Goal: Find specific page/section: Find specific page/section

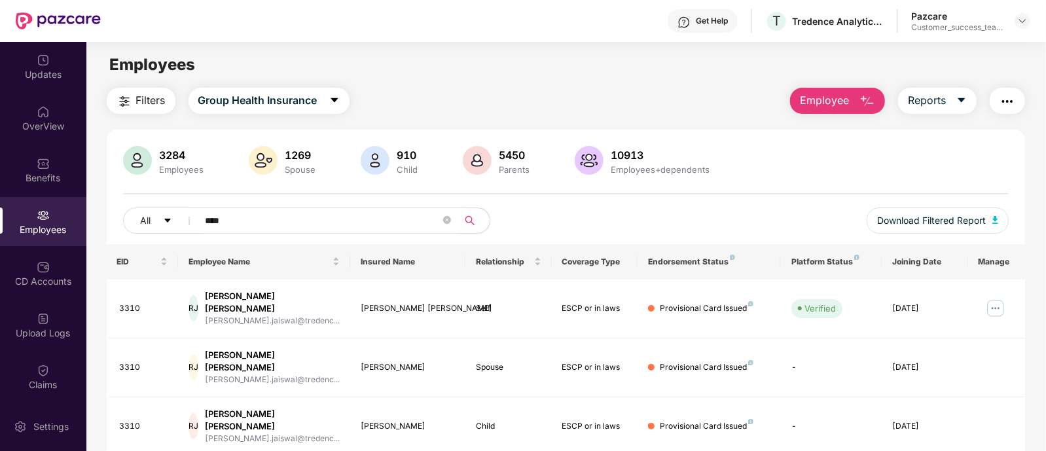
scroll to position [161, 0]
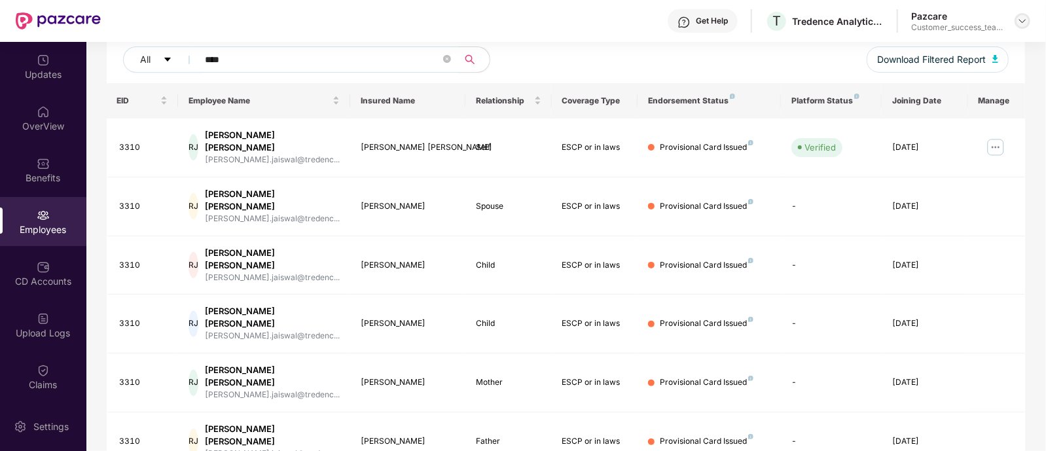
click at [1024, 24] on img at bounding box center [1023, 21] width 10 height 10
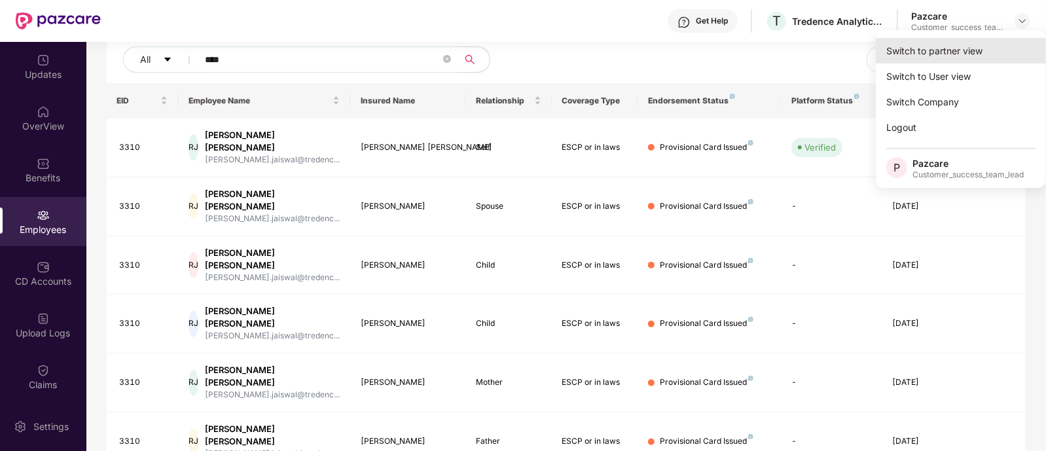
click at [953, 54] on div "Switch to partner view" at bounding box center [961, 51] width 170 height 26
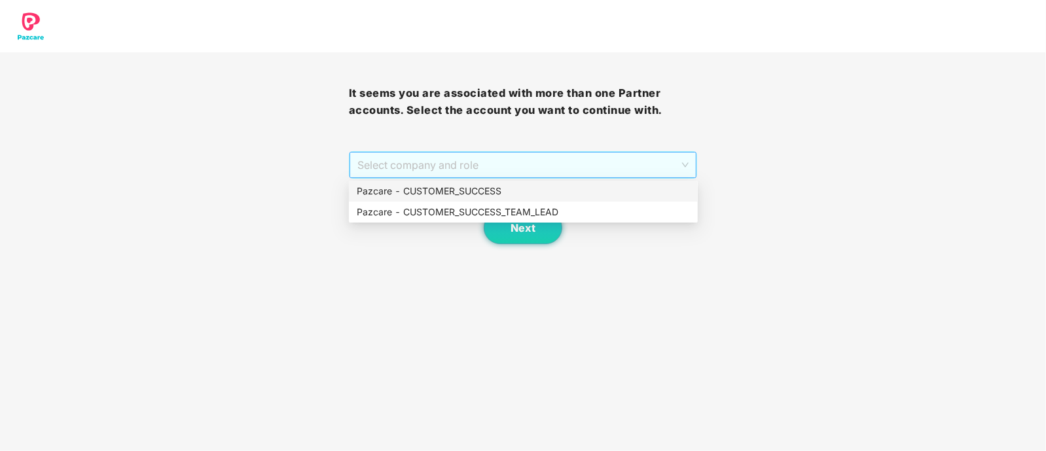
click at [466, 175] on span "Select company and role" at bounding box center [524, 165] width 332 height 25
click at [495, 218] on div "Pazcare - CUSTOMER_SUCCESS_TEAM_LEAD" at bounding box center [523, 212] width 333 height 14
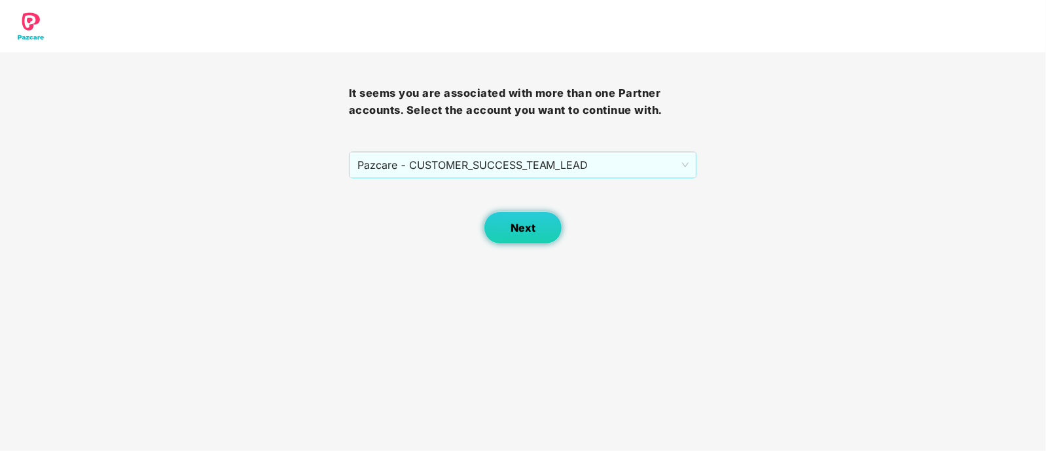
click at [519, 222] on span "Next" at bounding box center [523, 228] width 25 height 12
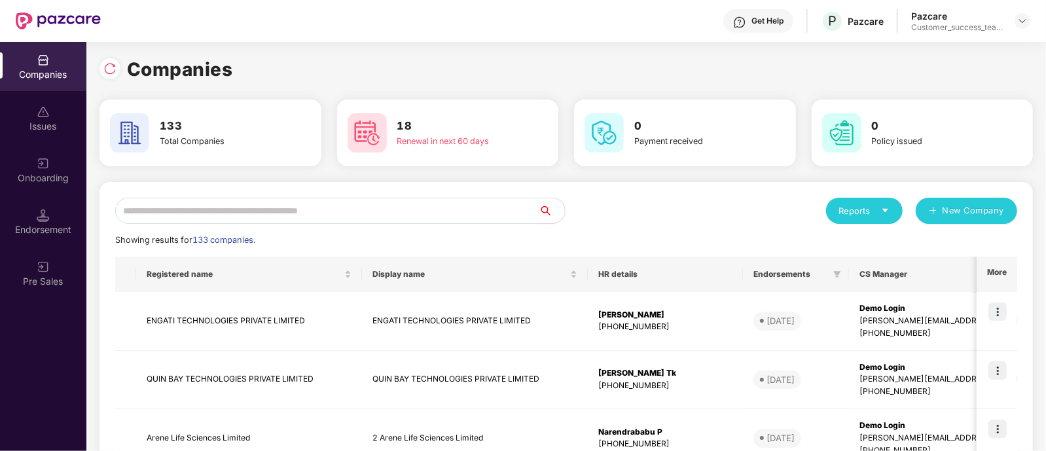
click at [445, 212] on input "text" at bounding box center [327, 211] width 424 height 26
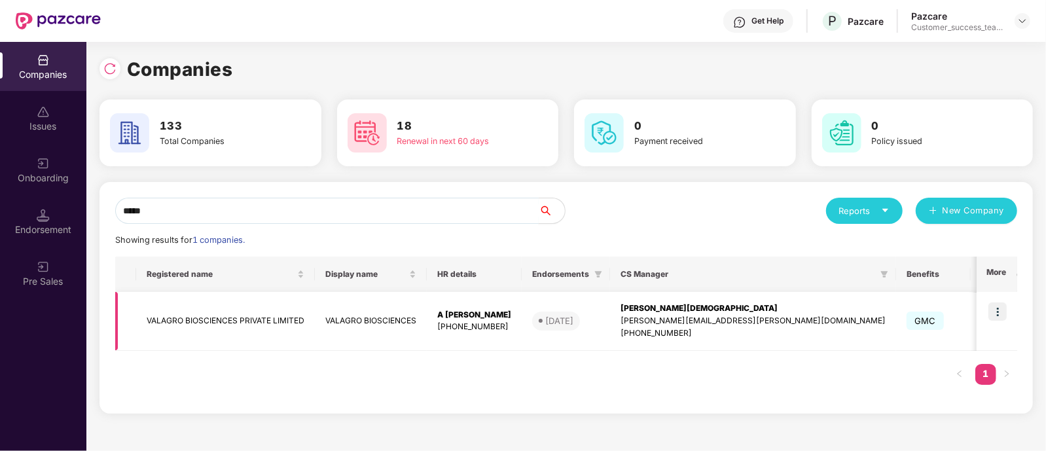
type input "*****"
click at [999, 314] on img at bounding box center [998, 312] width 18 height 18
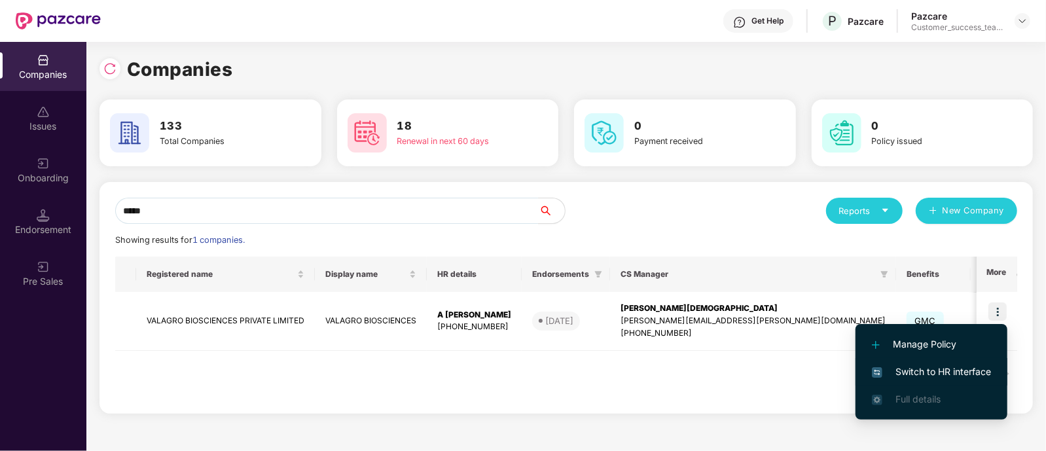
click at [923, 377] on span "Switch to HR interface" at bounding box center [931, 372] width 119 height 14
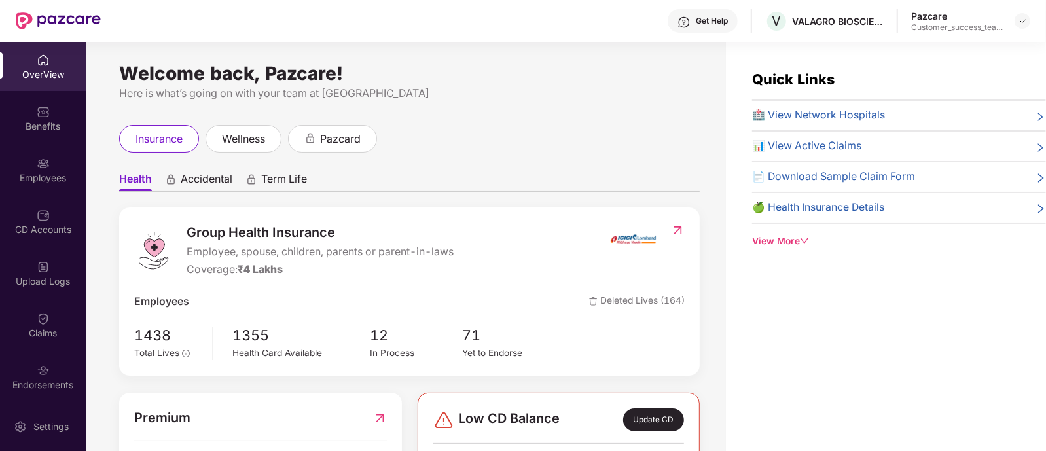
click at [19, 165] on div "Employees" at bounding box center [43, 169] width 86 height 49
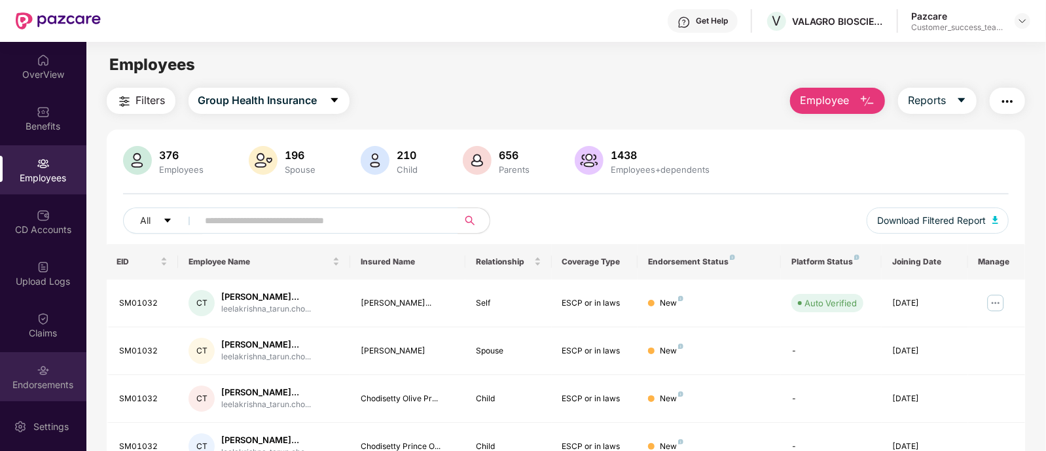
click at [46, 358] on div "Endorsements" at bounding box center [43, 376] width 86 height 49
